Goal: Check status

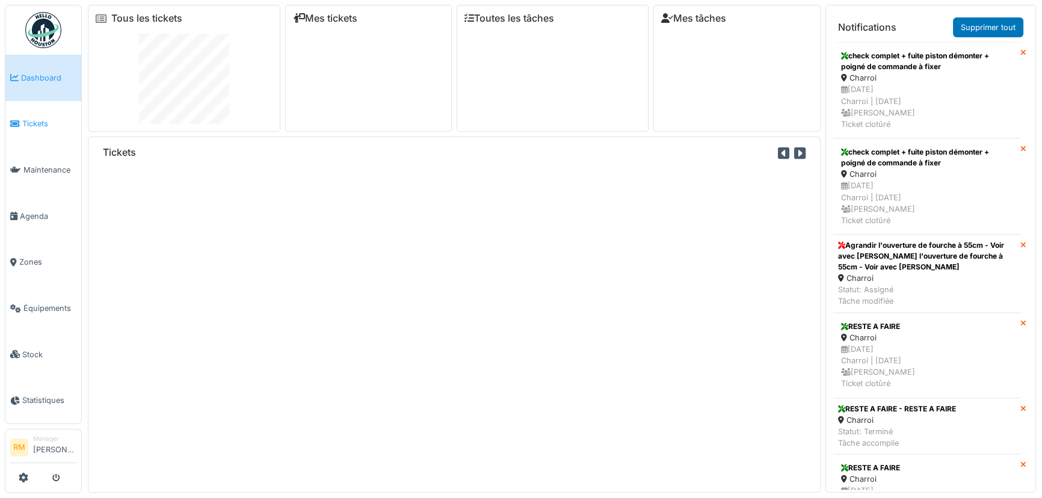
click at [37, 110] on link "Tickets" at bounding box center [43, 124] width 76 height 46
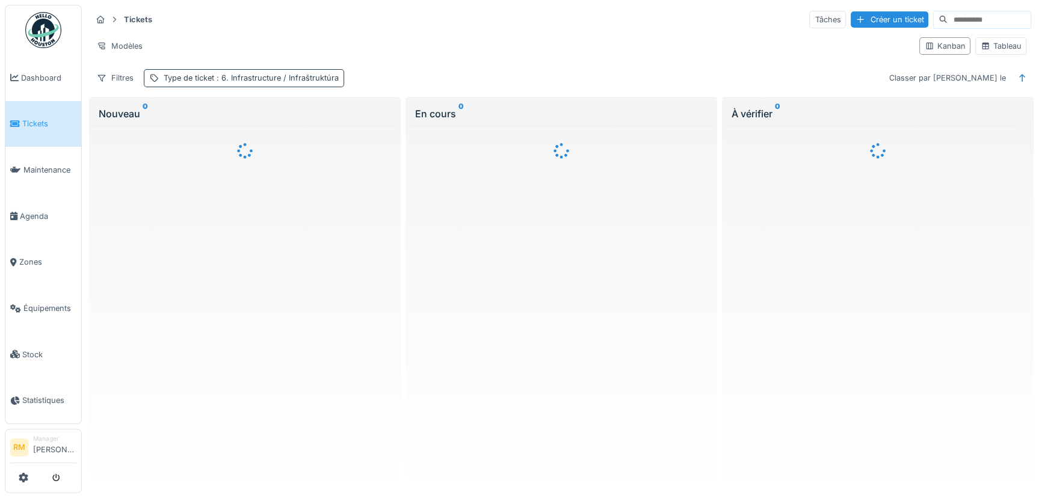
click at [279, 73] on span ": 6. Infrastructure / Infraštruktúra" at bounding box center [276, 77] width 125 height 9
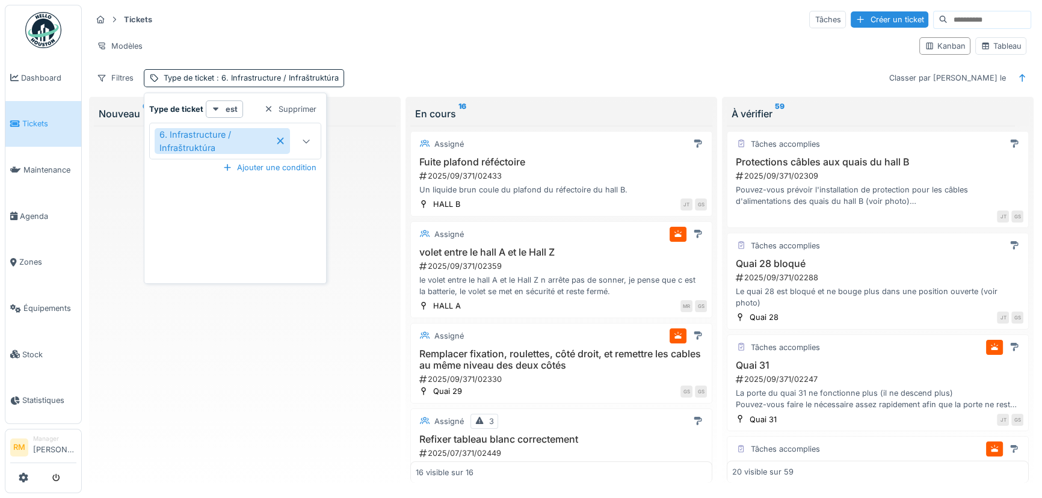
click at [277, 141] on icon at bounding box center [281, 141] width 10 height 8
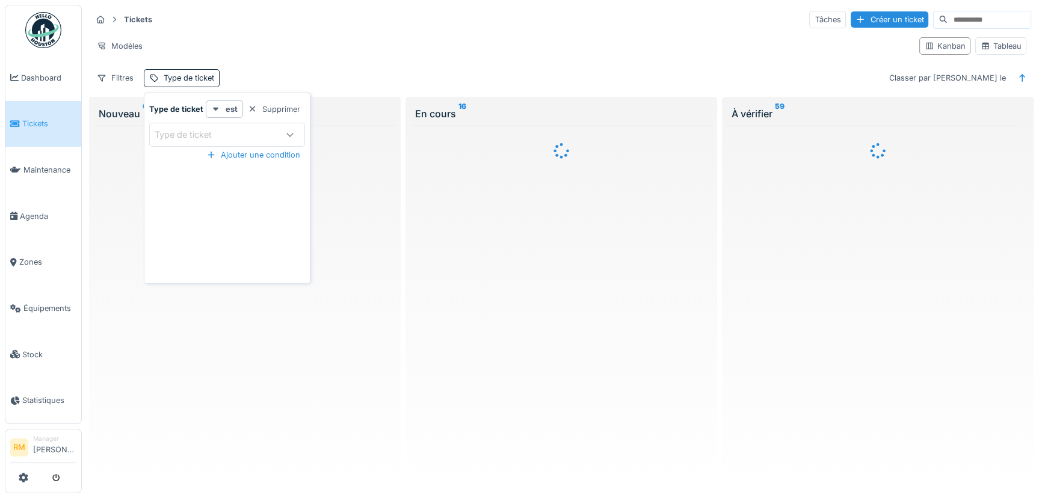
click at [187, 132] on div "Type de ticket" at bounding box center [192, 134] width 74 height 13
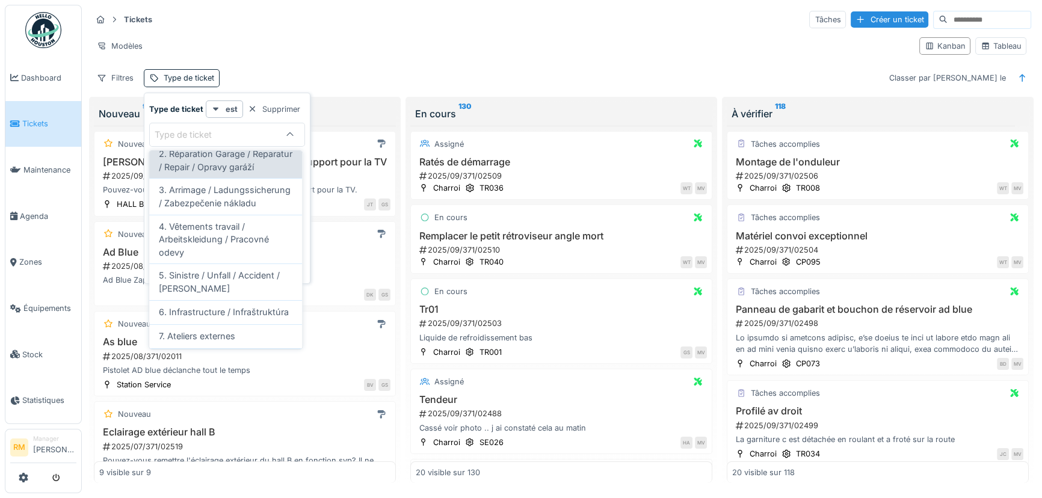
scroll to position [164, 0]
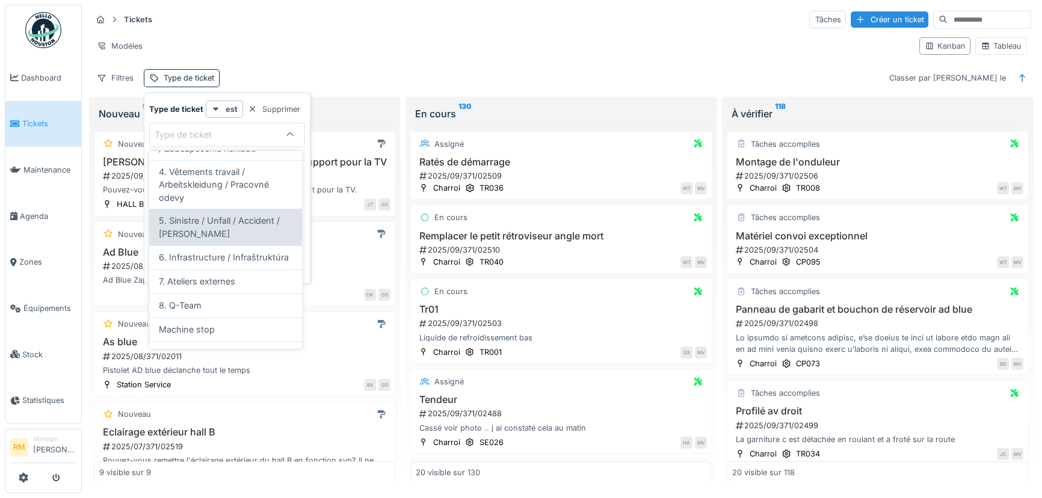
click at [255, 240] on span "5. Sinistre / Unfall / Accident / [PERSON_NAME]" at bounding box center [226, 227] width 134 height 26
type input "***"
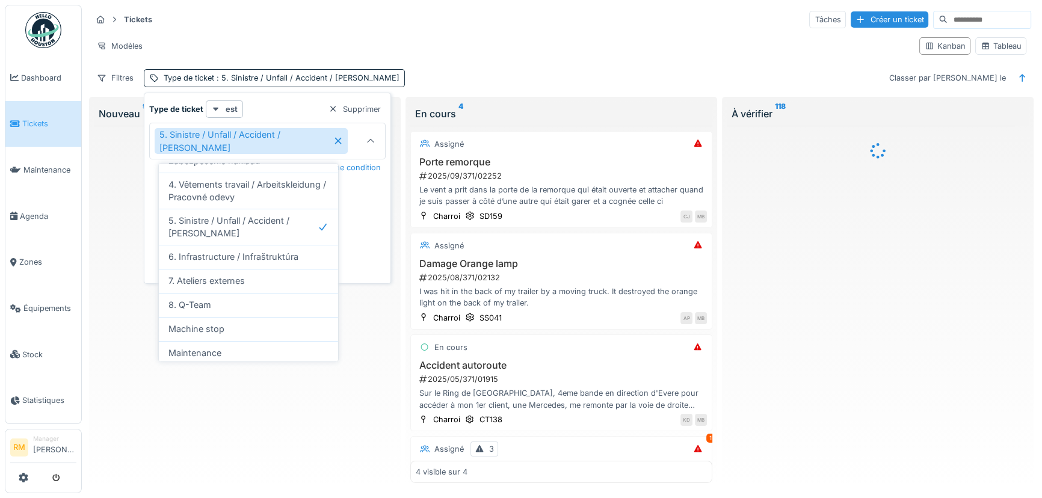
click at [451, 60] on div "Tickets Tâches Créer un ticket Modèles Kanban Tableau Filtres Type de ticket : …" at bounding box center [562, 48] width 950 height 87
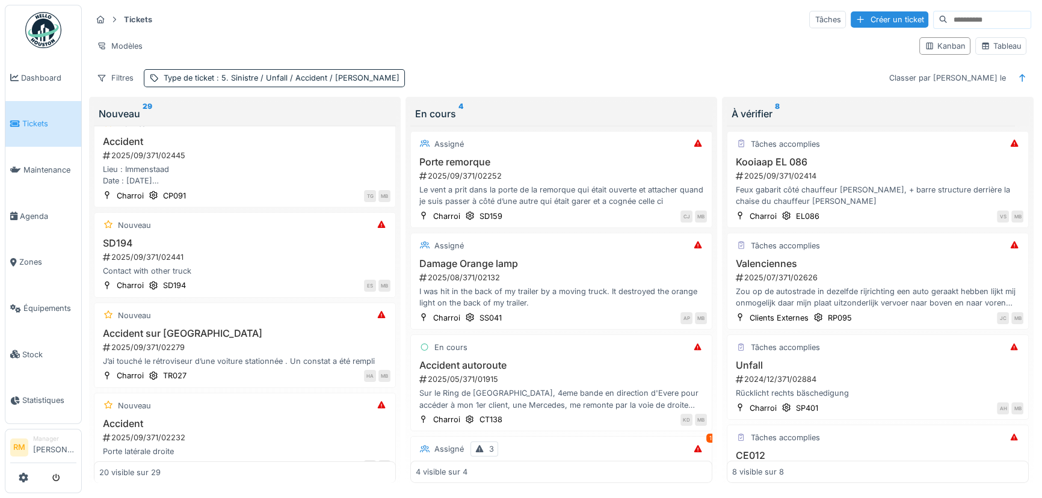
scroll to position [0, 0]
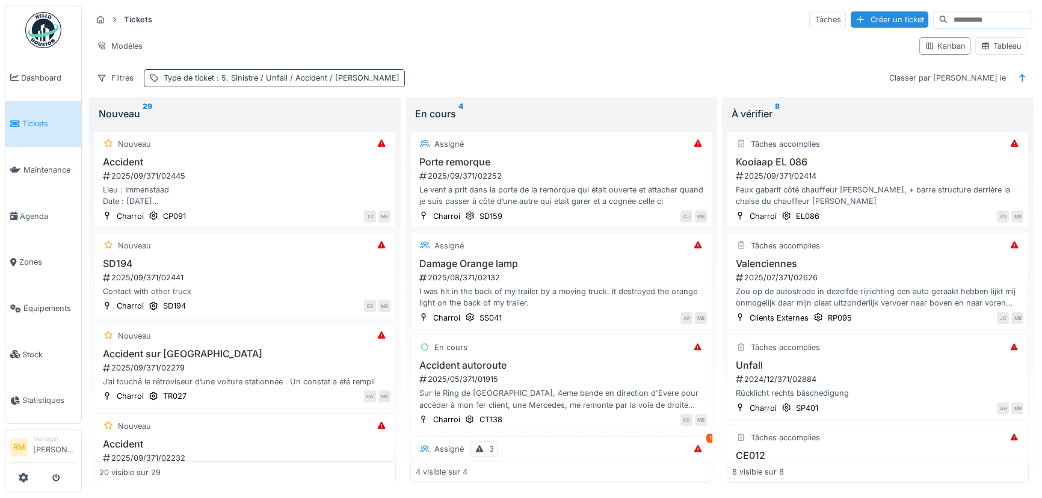
click at [241, 70] on div "Type de ticket : 5. Sinistre / Unfall / Accident / [PERSON_NAME]" at bounding box center [274, 77] width 261 height 17
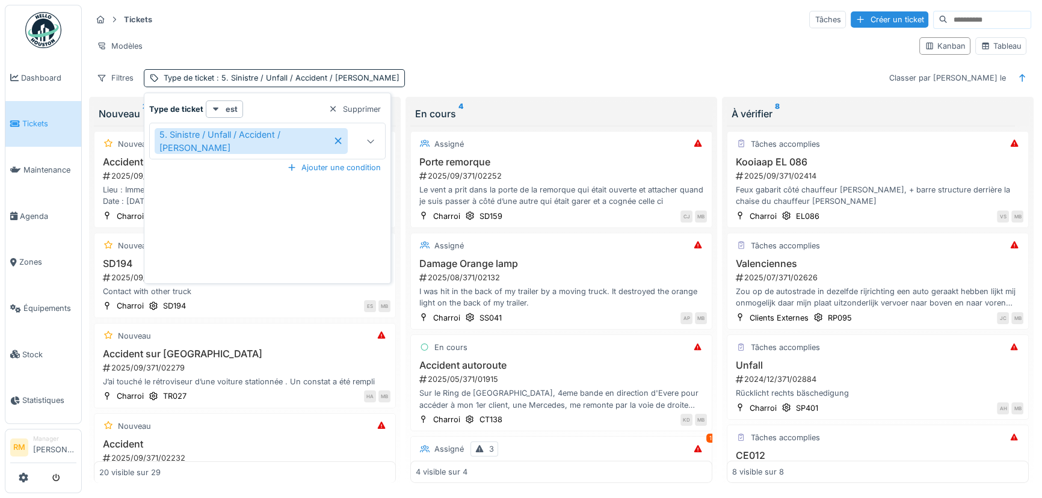
click at [335, 139] on icon at bounding box center [338, 141] width 7 height 7
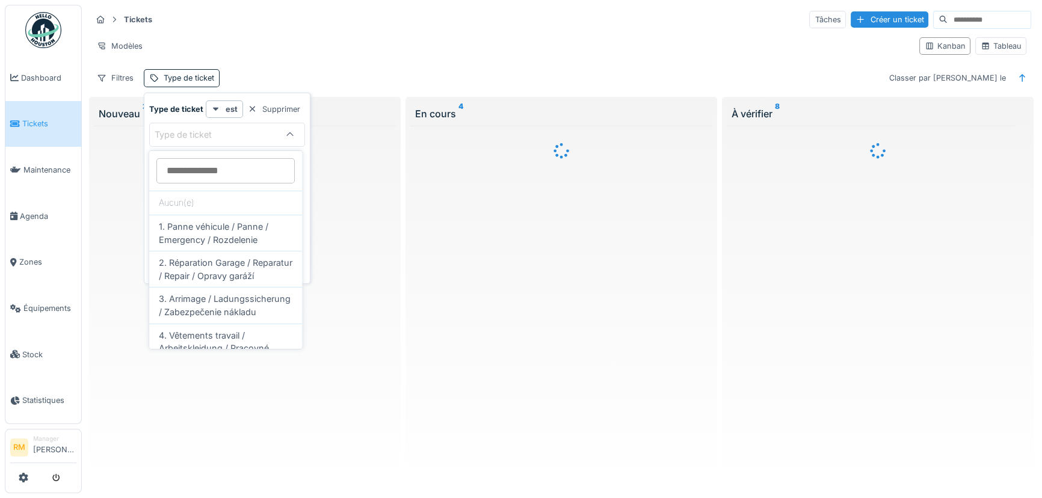
click at [214, 137] on div "Type de ticket" at bounding box center [192, 134] width 74 height 13
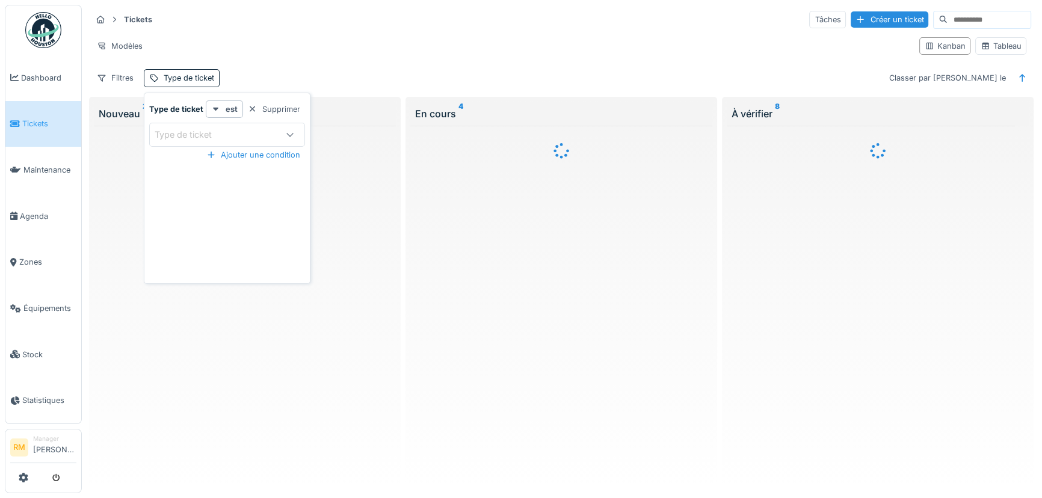
click at [199, 132] on div "Type de ticket" at bounding box center [192, 134] width 74 height 13
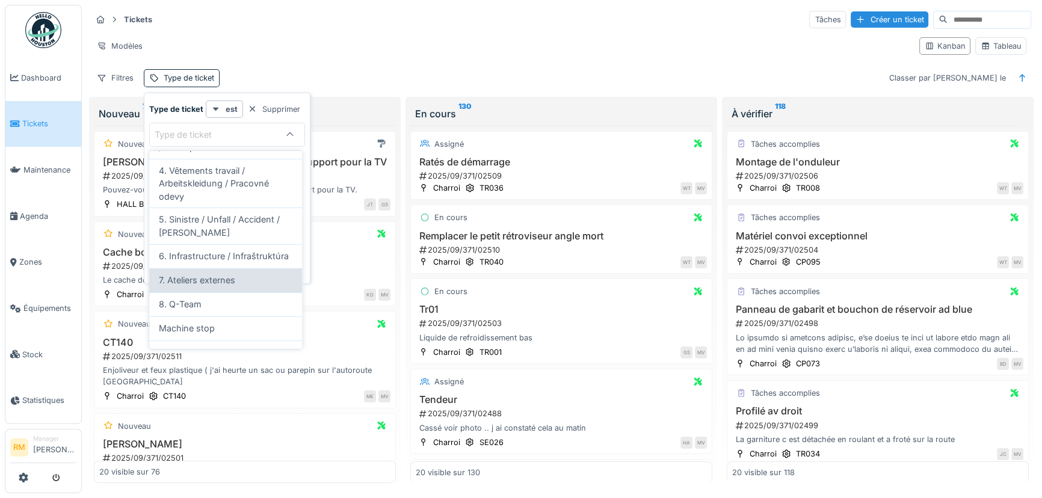
scroll to position [154, 0]
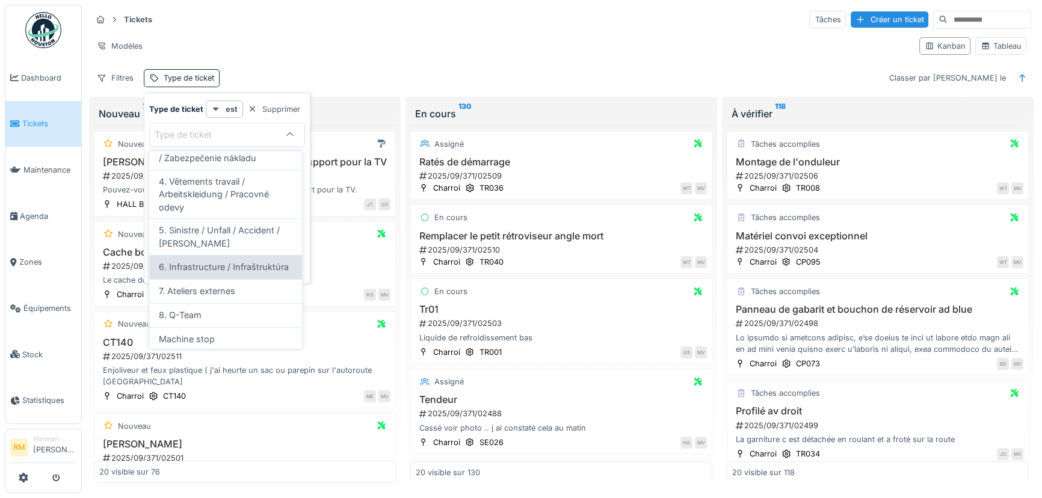
type ticket_c0OTI "****"
click at [241, 274] on span "6. Infrastructure / Infraštruktúra" at bounding box center [224, 267] width 130 height 13
type input "***"
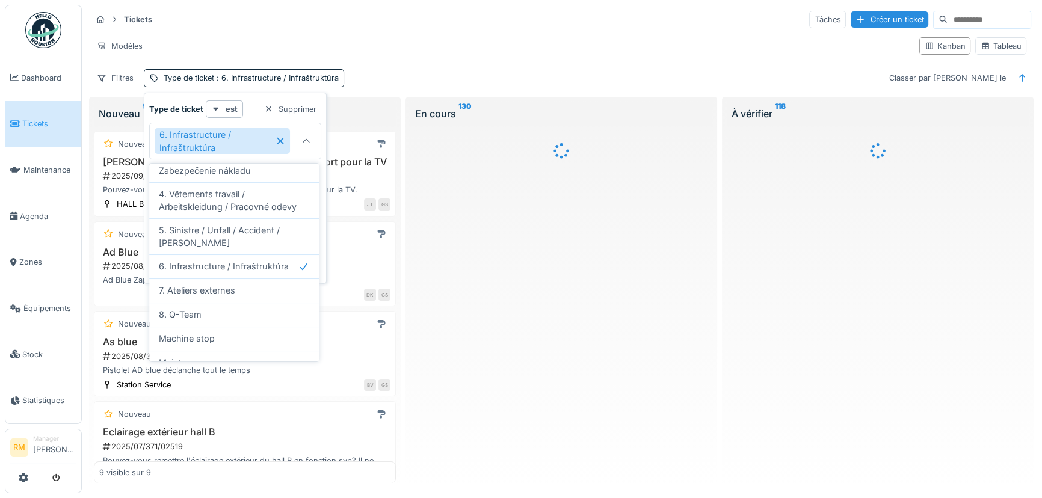
click at [446, 43] on div "Modèles" at bounding box center [500, 45] width 818 height 17
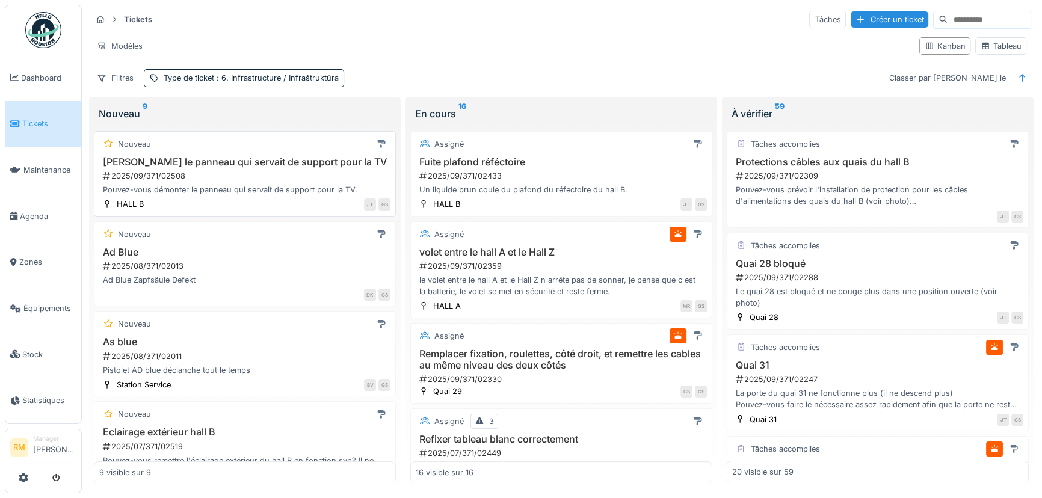
click at [279, 178] on div "2025/09/371/02508" at bounding box center [246, 175] width 289 height 11
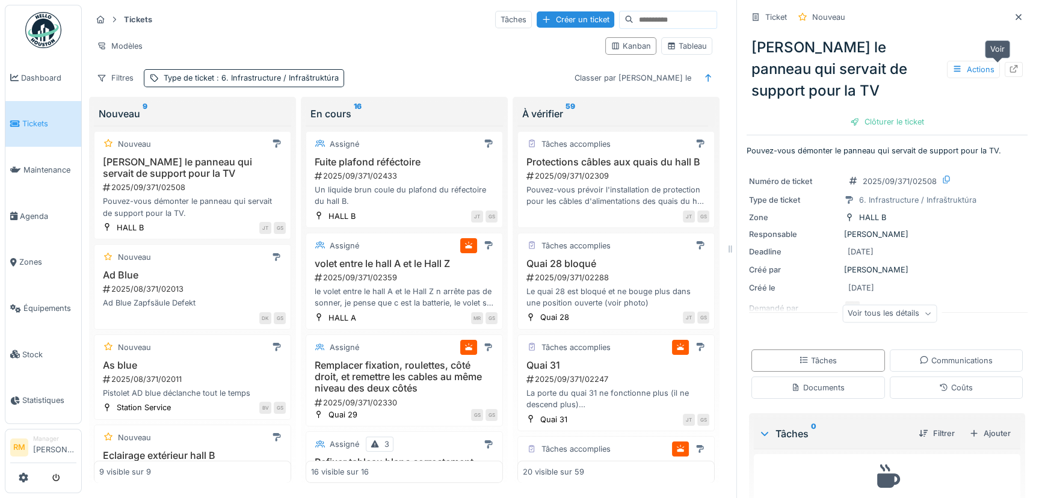
click at [1010, 66] on icon at bounding box center [1014, 69] width 8 height 8
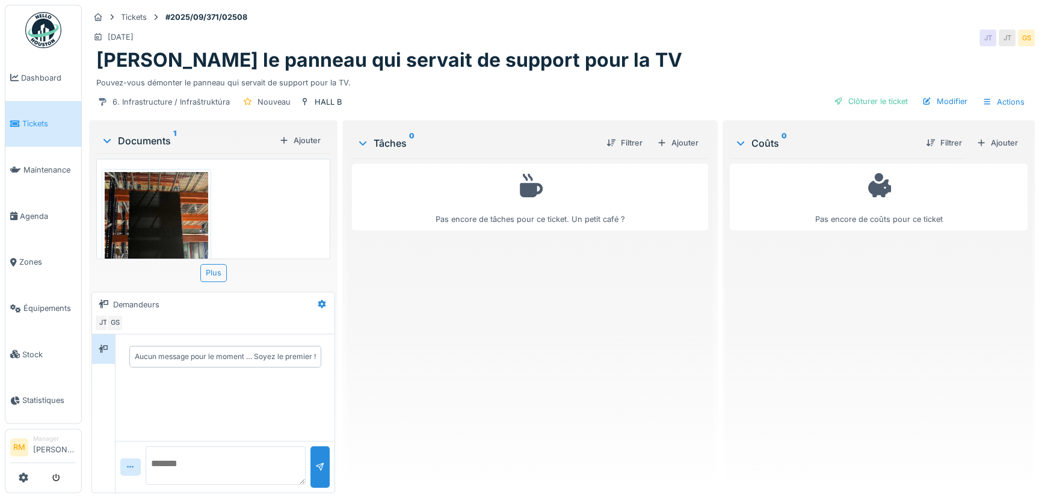
click at [176, 208] on img at bounding box center [157, 241] width 104 height 138
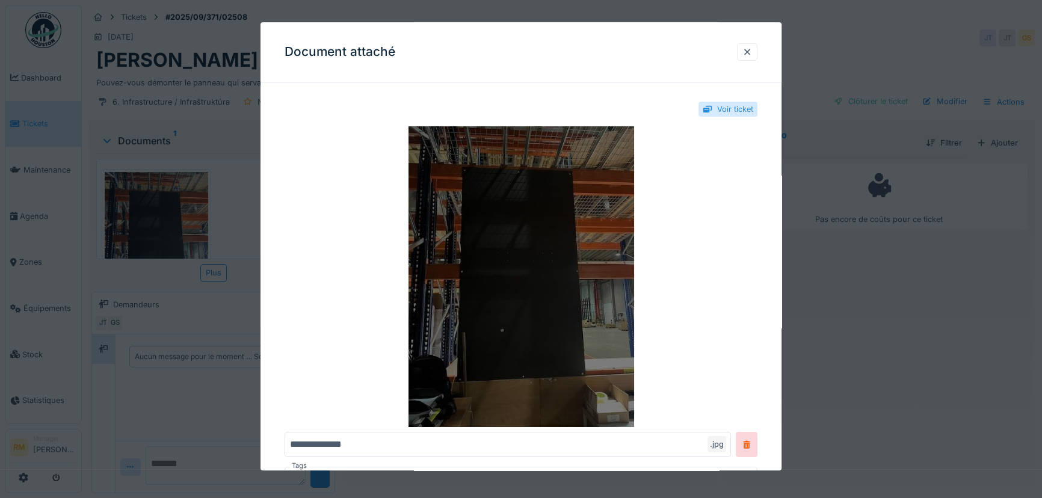
click at [528, 202] on img at bounding box center [521, 276] width 473 height 301
click at [528, 224] on img at bounding box center [521, 276] width 473 height 301
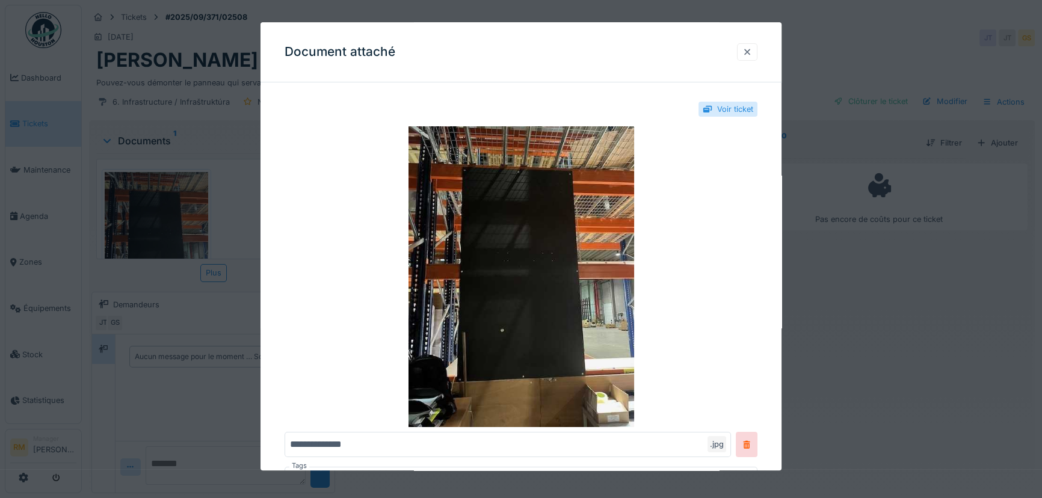
click at [752, 54] on div at bounding box center [748, 51] width 10 height 11
